Goal: Navigation & Orientation: Find specific page/section

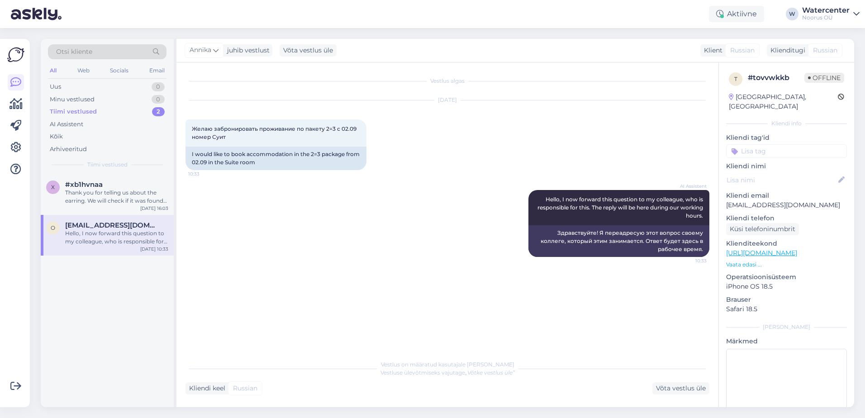
click at [150, 109] on div "Tiimi vestlused 2" at bounding box center [107, 111] width 118 height 13
click at [136, 94] on div "Minu vestlused 0" at bounding box center [107, 99] width 118 height 13
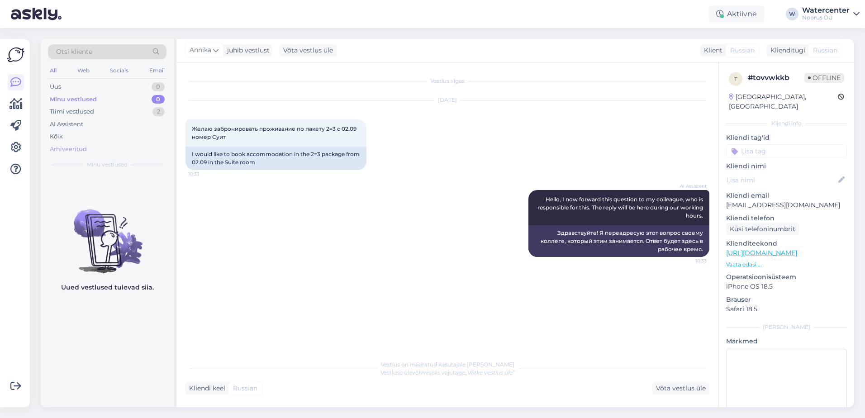
click at [85, 143] on div "Arhiveeritud" at bounding box center [107, 149] width 118 height 13
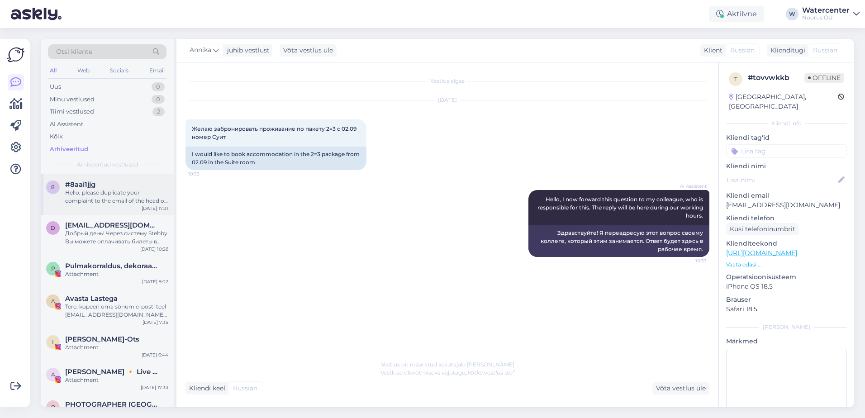
click at [91, 196] on div "Hello, please duplicate your complaint to the email of the head of the water an…" at bounding box center [116, 197] width 103 height 16
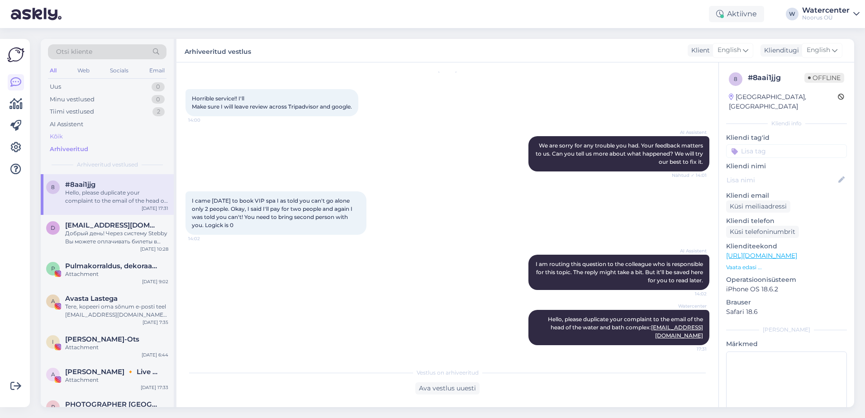
click at [87, 138] on div "Kõik" at bounding box center [107, 136] width 118 height 13
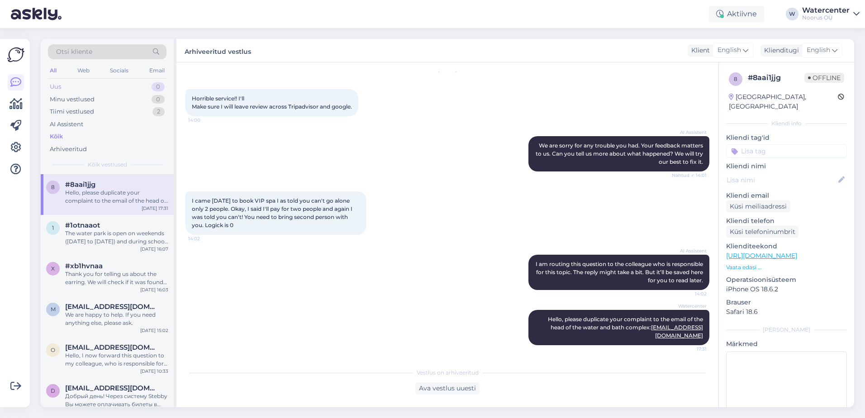
click at [86, 86] on div "Uus 0" at bounding box center [107, 86] width 118 height 13
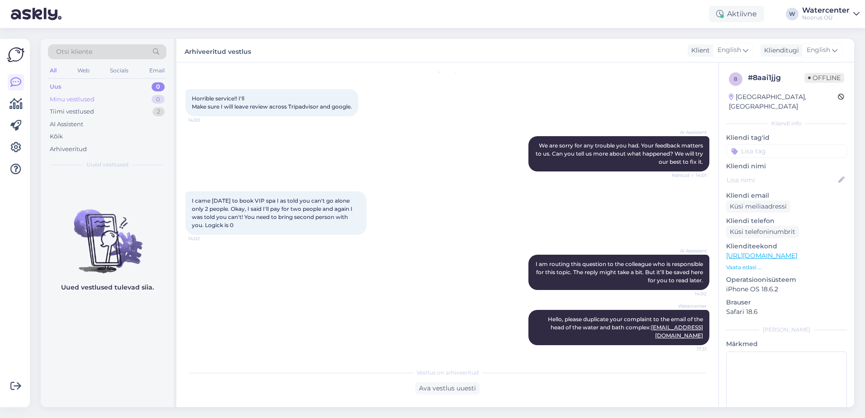
click at [87, 95] on div "Minu vestlused" at bounding box center [72, 99] width 45 height 9
click at [84, 147] on div "Arhiveeritud" at bounding box center [68, 149] width 37 height 9
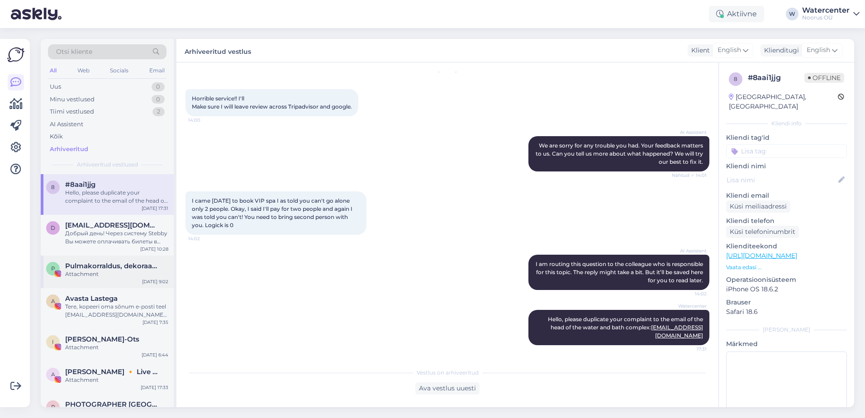
click at [100, 267] on span "Pulmakorraldus, dekoraator / Организация, оформление свадьбы" at bounding box center [112, 266] width 94 height 8
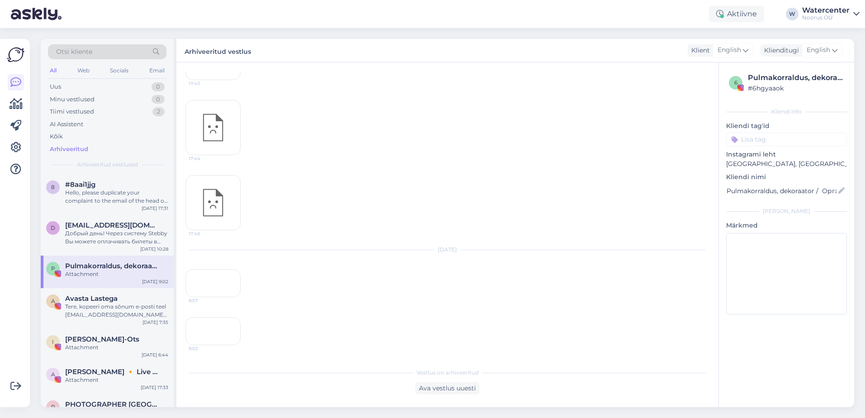
scroll to position [975, 0]
click at [142, 301] on div "Avasta Lastega" at bounding box center [116, 298] width 103 height 8
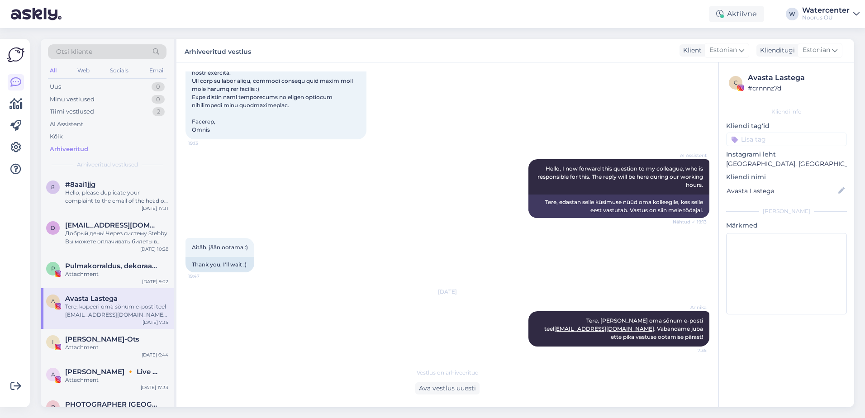
scroll to position [196, 0]
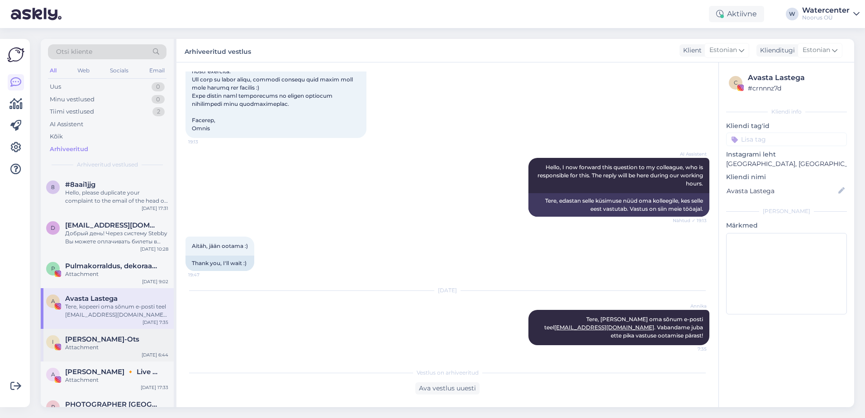
click at [143, 337] on div "[PERSON_NAME]-Ots" at bounding box center [116, 339] width 103 height 8
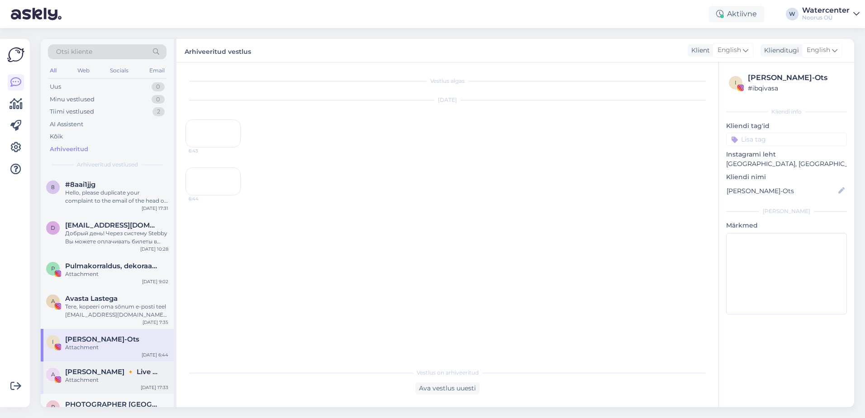
click at [140, 374] on span "[PERSON_NAME] 🔸 Live music performer 🔸 [PERSON_NAME]" at bounding box center [112, 372] width 94 height 8
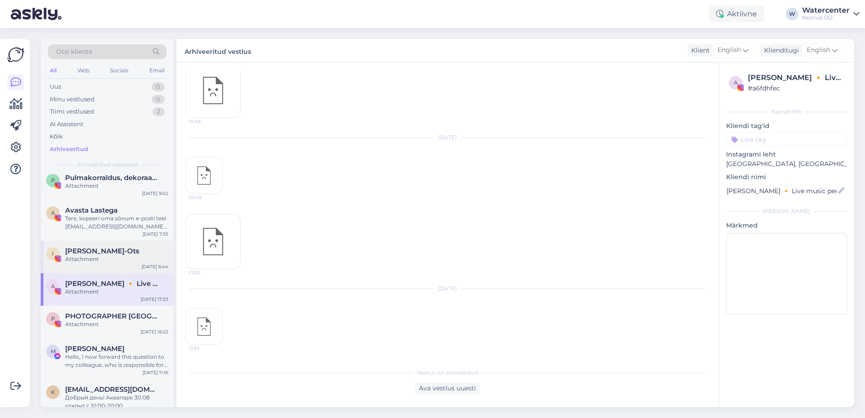
scroll to position [90, 0]
click at [133, 320] on div "Attachment" at bounding box center [116, 322] width 103 height 8
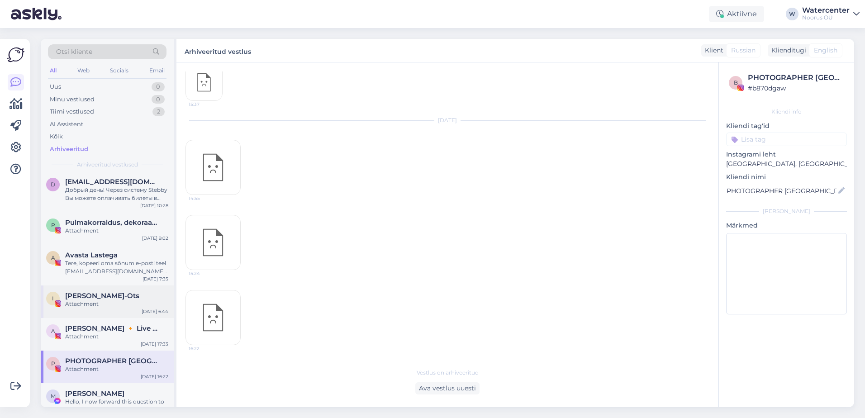
scroll to position [0, 0]
